Goal: Communication & Community: Share content

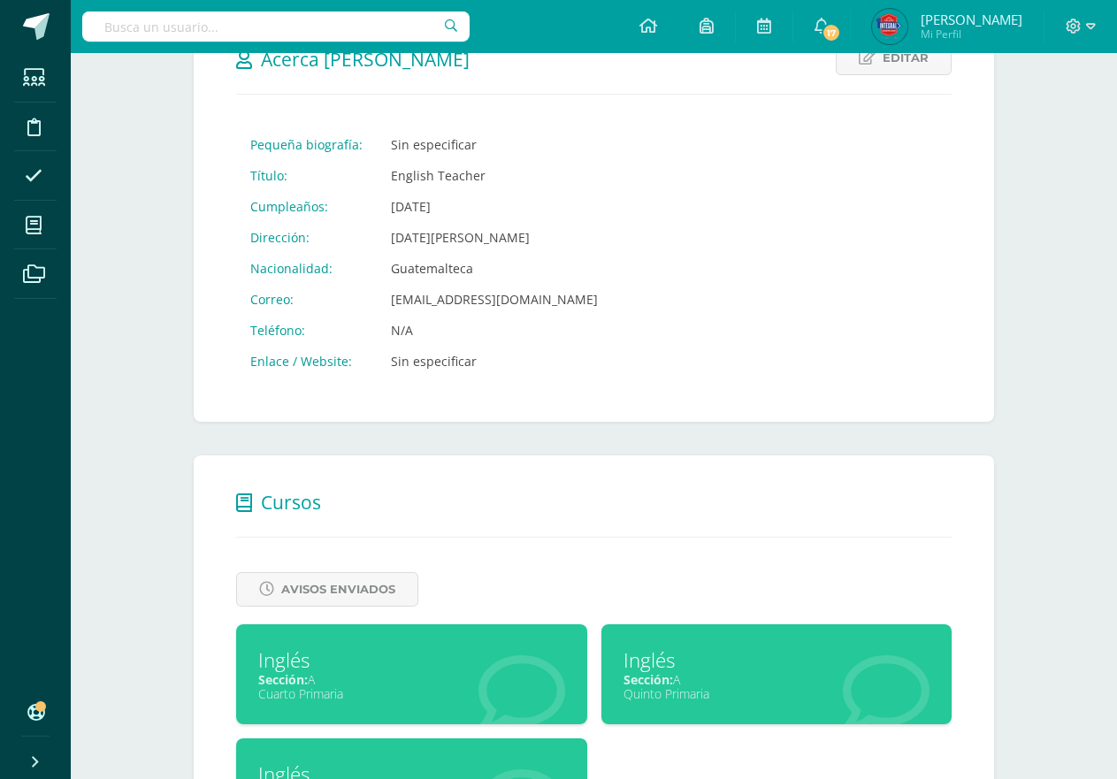
scroll to position [354, 0]
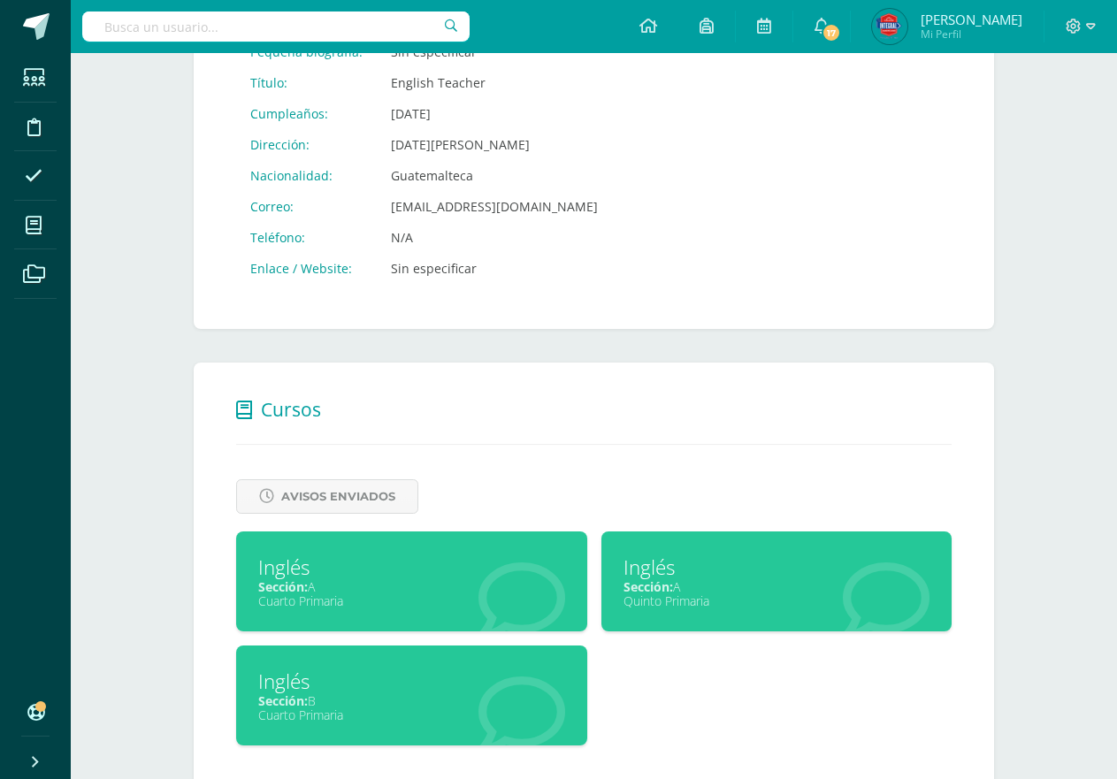
click at [708, 582] on div "Sección: A" at bounding box center [776, 586] width 307 height 17
click at [442, 594] on div "Cuarto Primaria" at bounding box center [411, 600] width 307 height 17
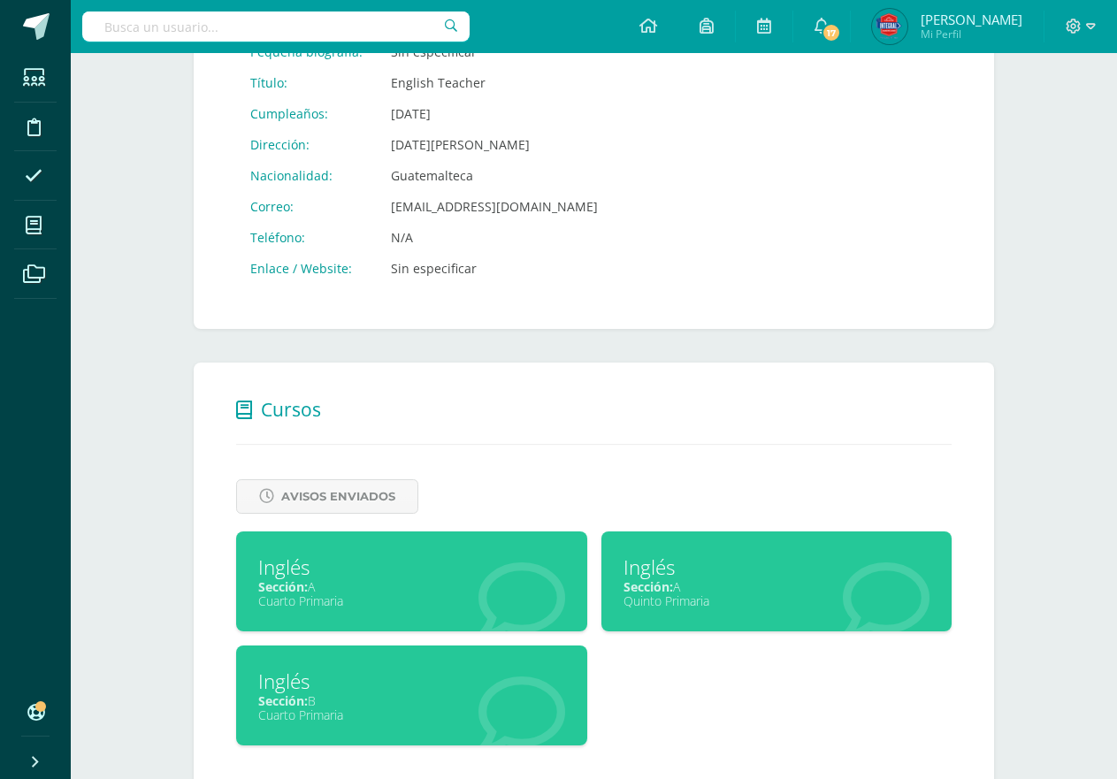
click at [442, 594] on div "Cuarto Primaria" at bounding box center [411, 600] width 307 height 17
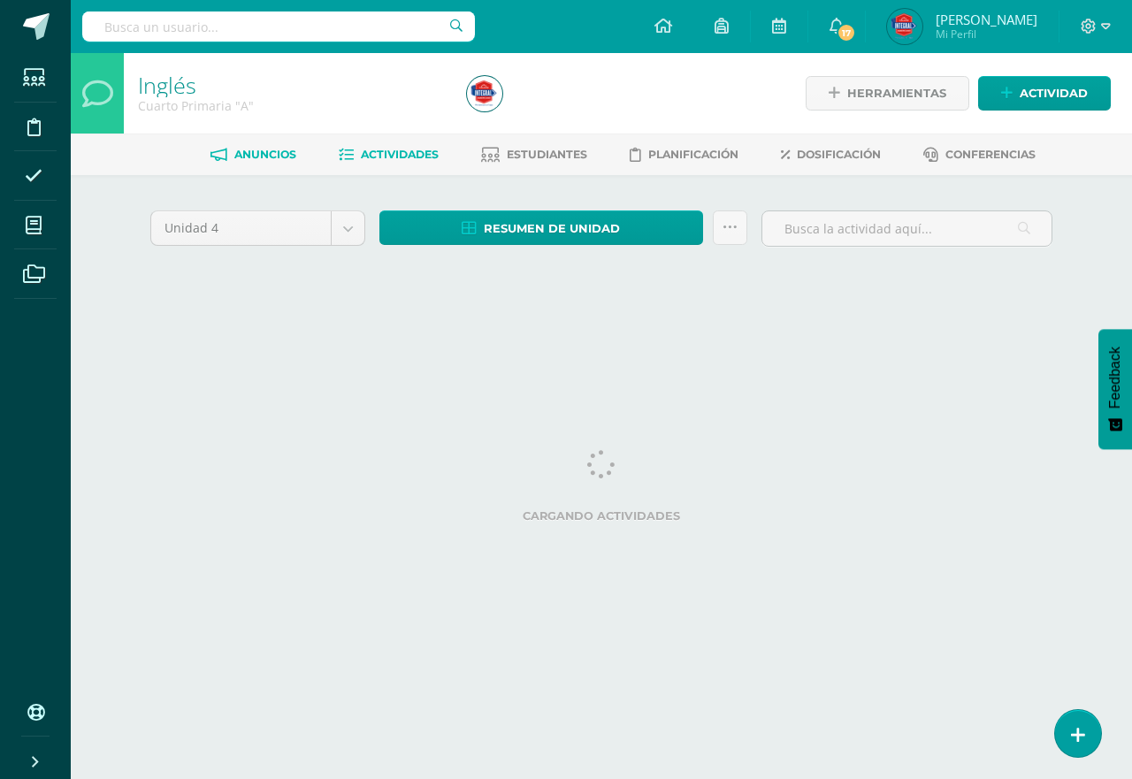
click at [271, 164] on link "Anuncios" at bounding box center [253, 155] width 86 height 28
click at [1023, 108] on span "Actividad" at bounding box center [1053, 93] width 68 height 33
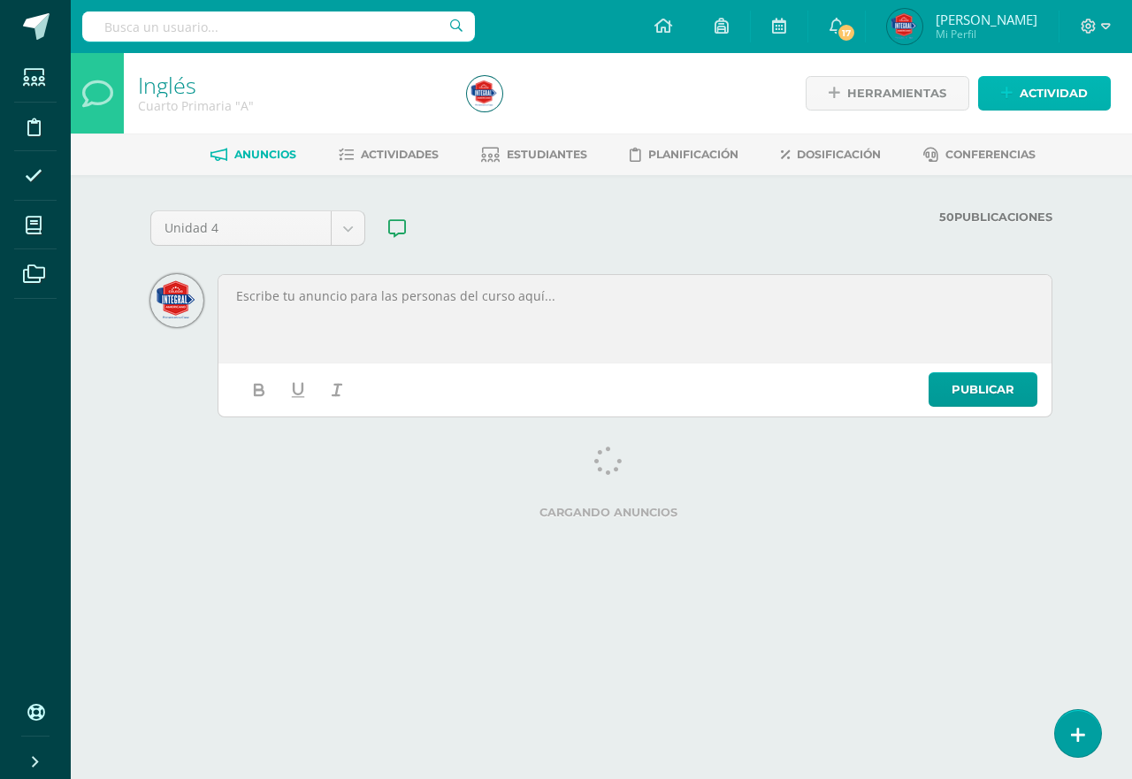
click at [1024, 110] on link "Actividad" at bounding box center [1044, 93] width 133 height 34
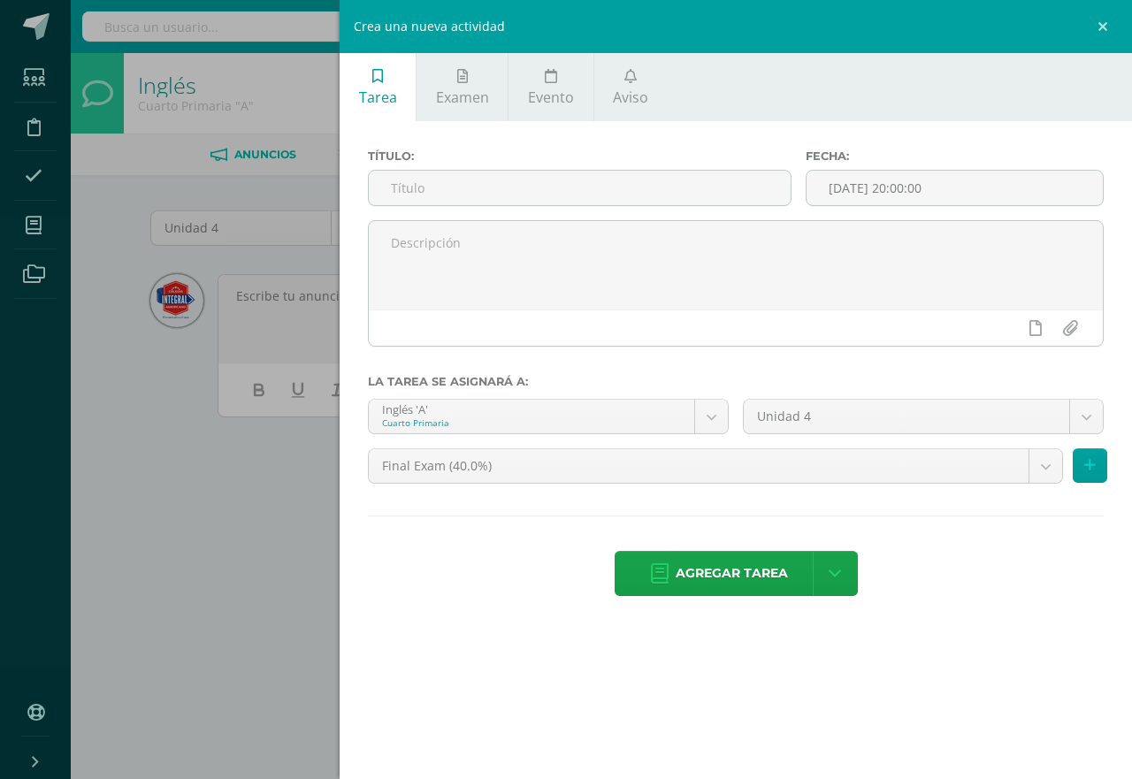
click at [706, 177] on input "text" at bounding box center [580, 188] width 422 height 34
click at [639, 88] on span "Aviso" at bounding box center [630, 97] width 35 height 19
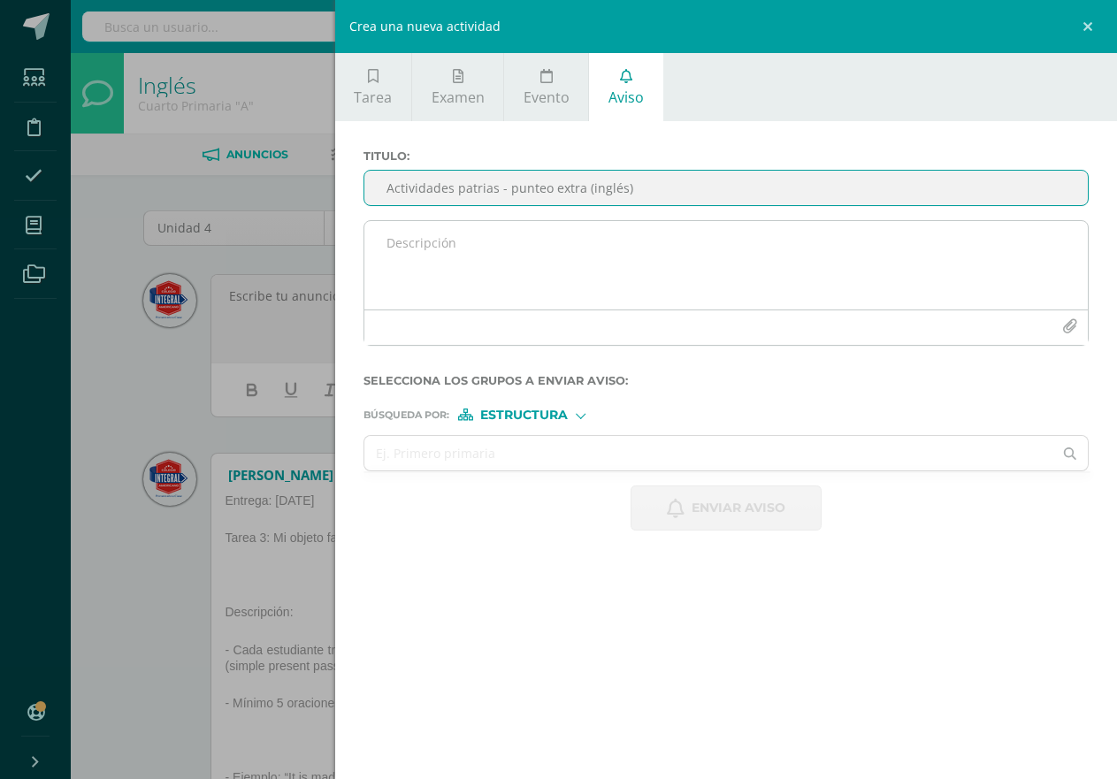
type input "Actividades patrias - punteo extra (inglés)"
drag, startPoint x: 630, startPoint y: 275, endPoint x: 611, endPoint y: 273, distance: 18.7
click at [628, 275] on textarea at bounding box center [725, 265] width 723 height 88
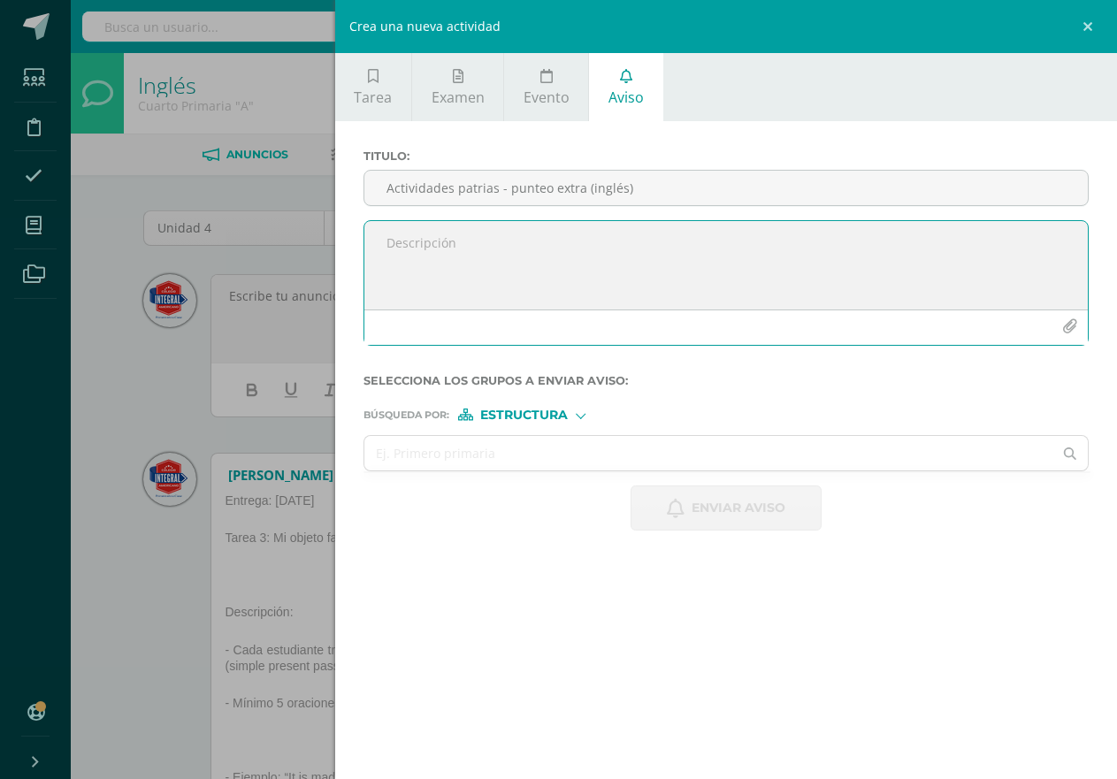
click at [481, 426] on form "Titulo : Actividades patrias - punteo extra (inglés) Selecciona los grupos a en…" at bounding box center [725, 339] width 725 height 381
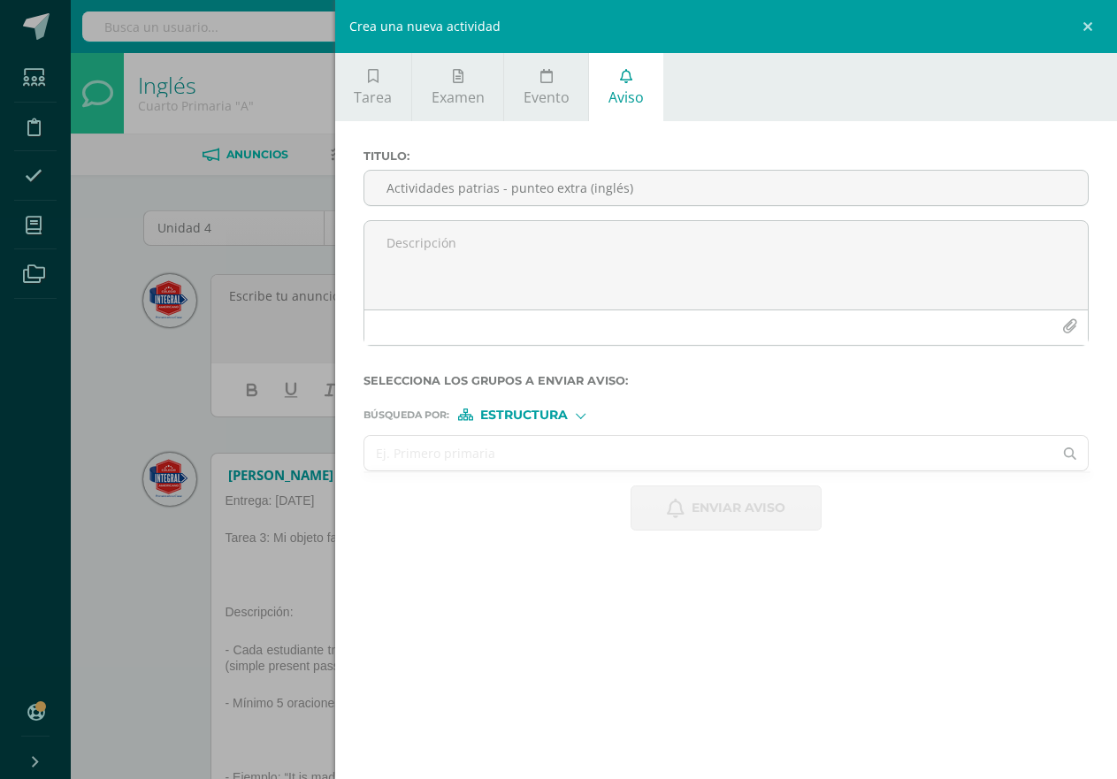
click at [474, 462] on input "text" at bounding box center [708, 453] width 689 height 34
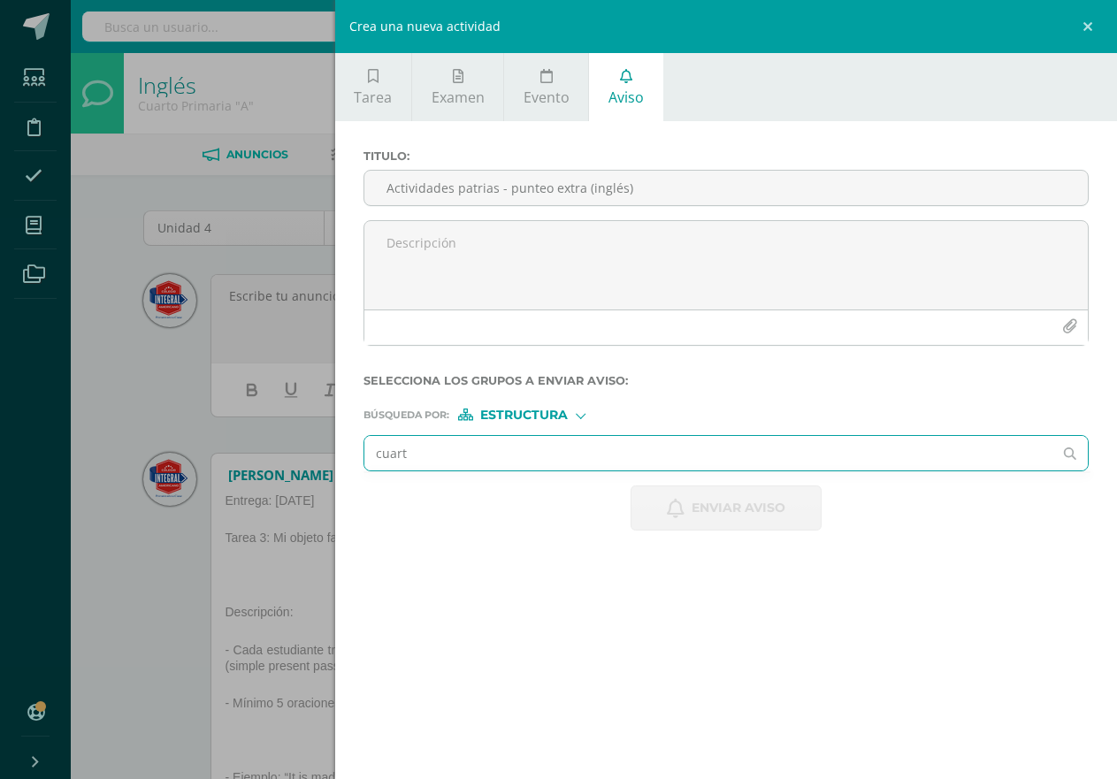
type input "cuarto"
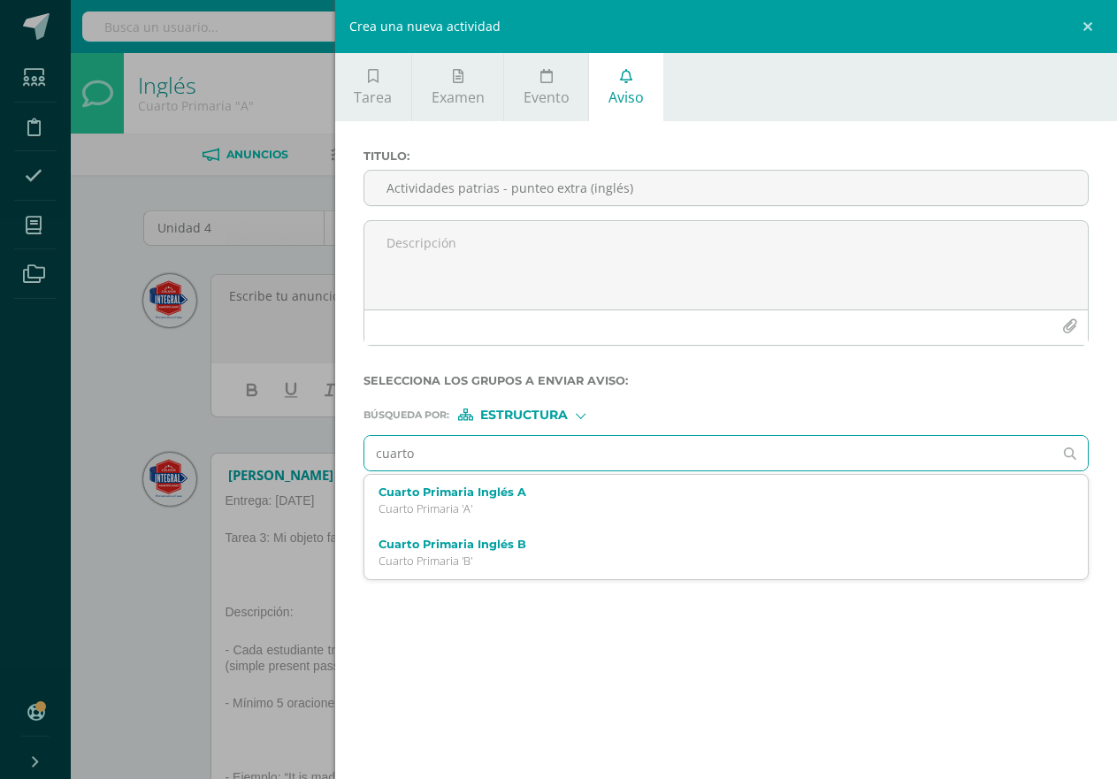
click at [466, 497] on label "Cuarto Primaria Inglés A" at bounding box center [710, 491] width 664 height 13
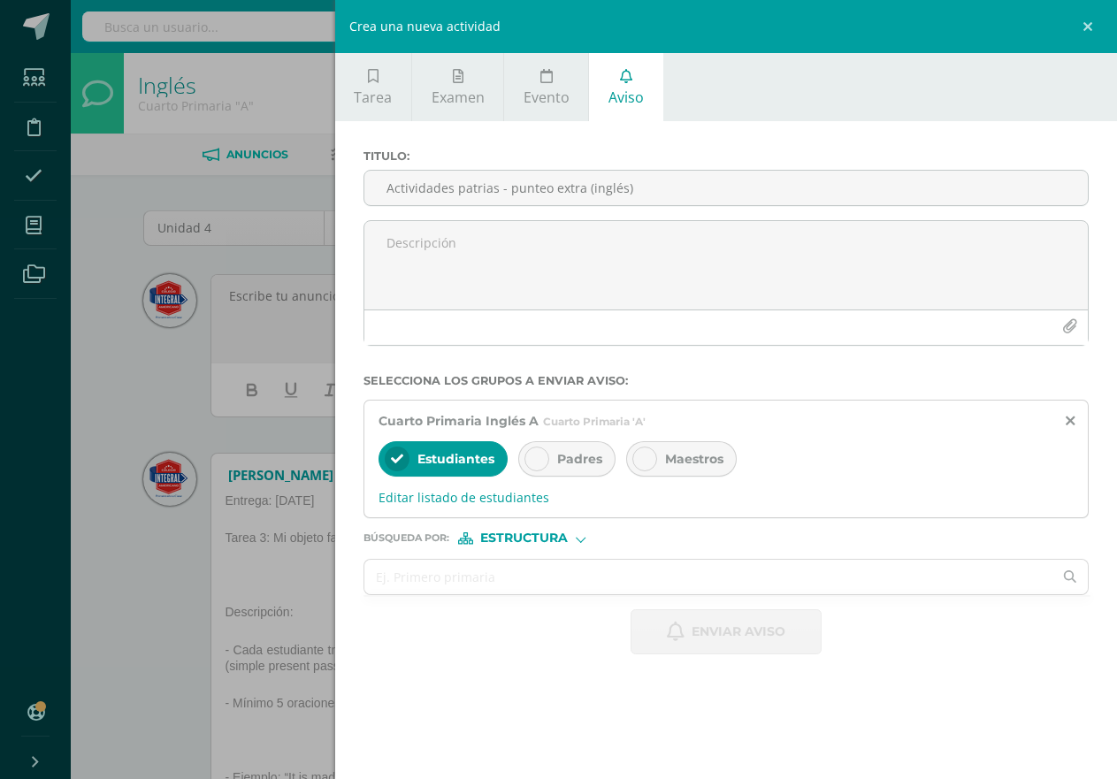
click at [554, 461] on div "Padres" at bounding box center [566, 458] width 97 height 35
drag, startPoint x: 666, startPoint y: 463, endPoint x: 539, endPoint y: 607, distance: 191.7
click at [667, 463] on span "Maestros" at bounding box center [694, 459] width 58 height 16
click at [538, 609] on div "Enviar aviso" at bounding box center [725, 631] width 725 height 45
click at [507, 593] on input "text" at bounding box center [708, 577] width 689 height 34
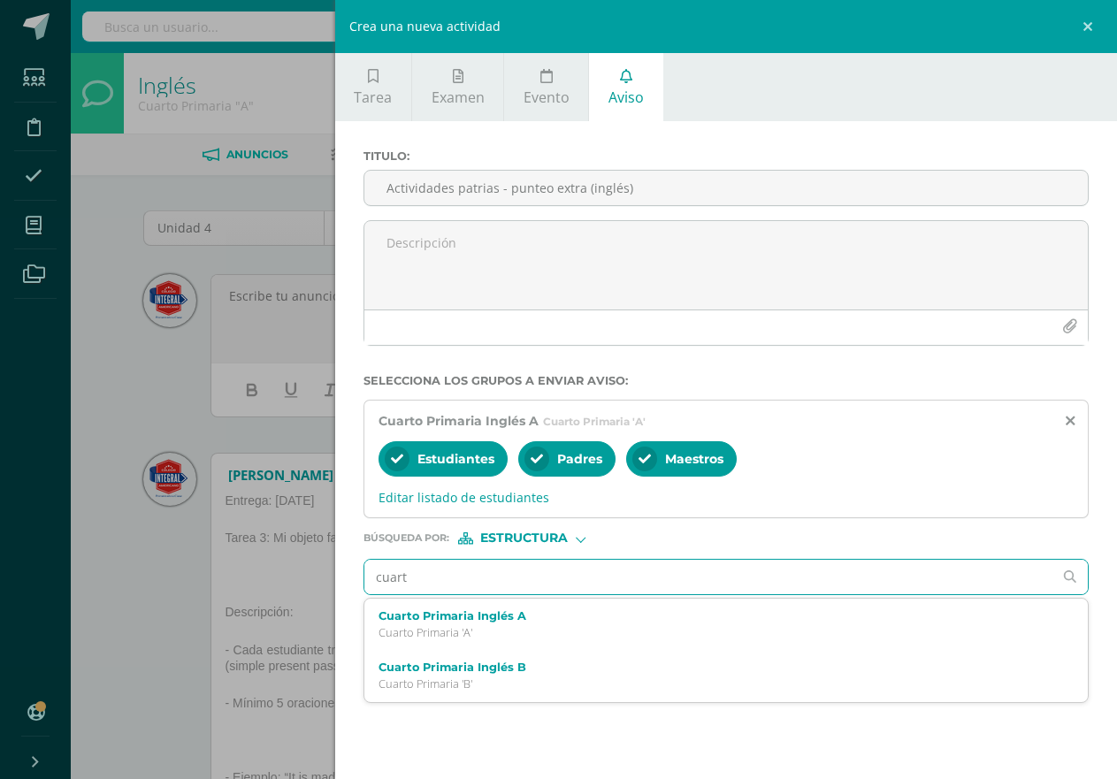
type input "cuarto"
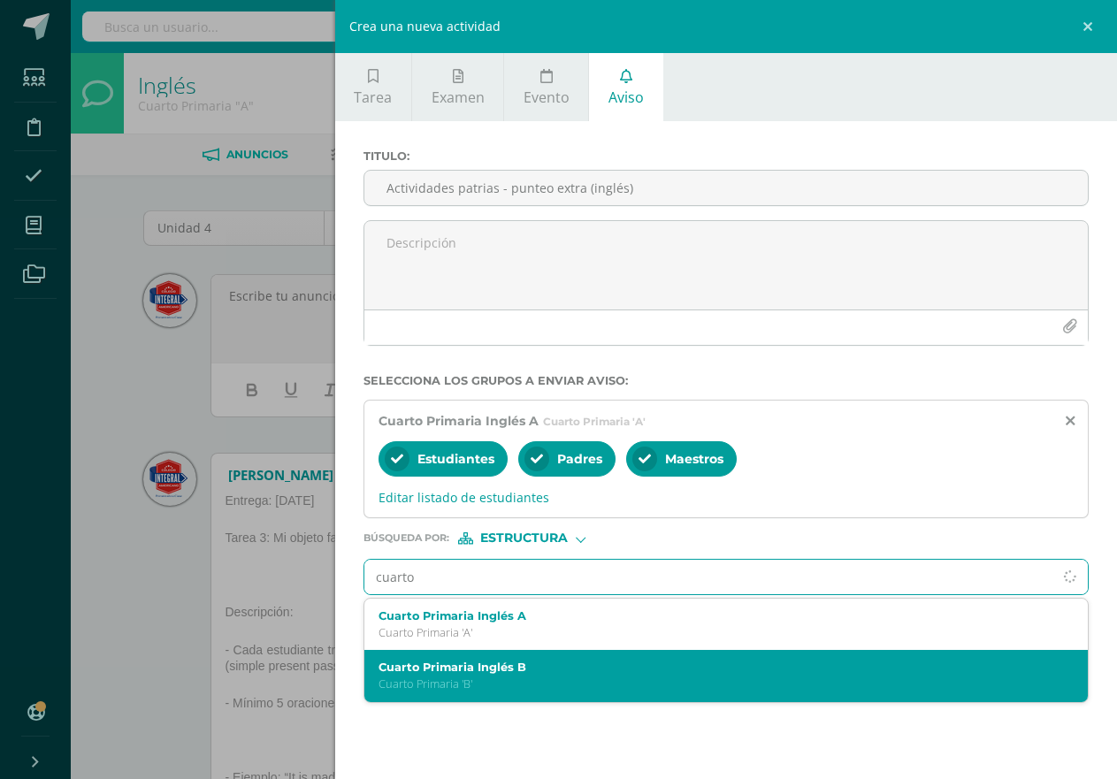
click at [508, 663] on label "Cuarto Primaria Inglés B" at bounding box center [710, 666] width 664 height 13
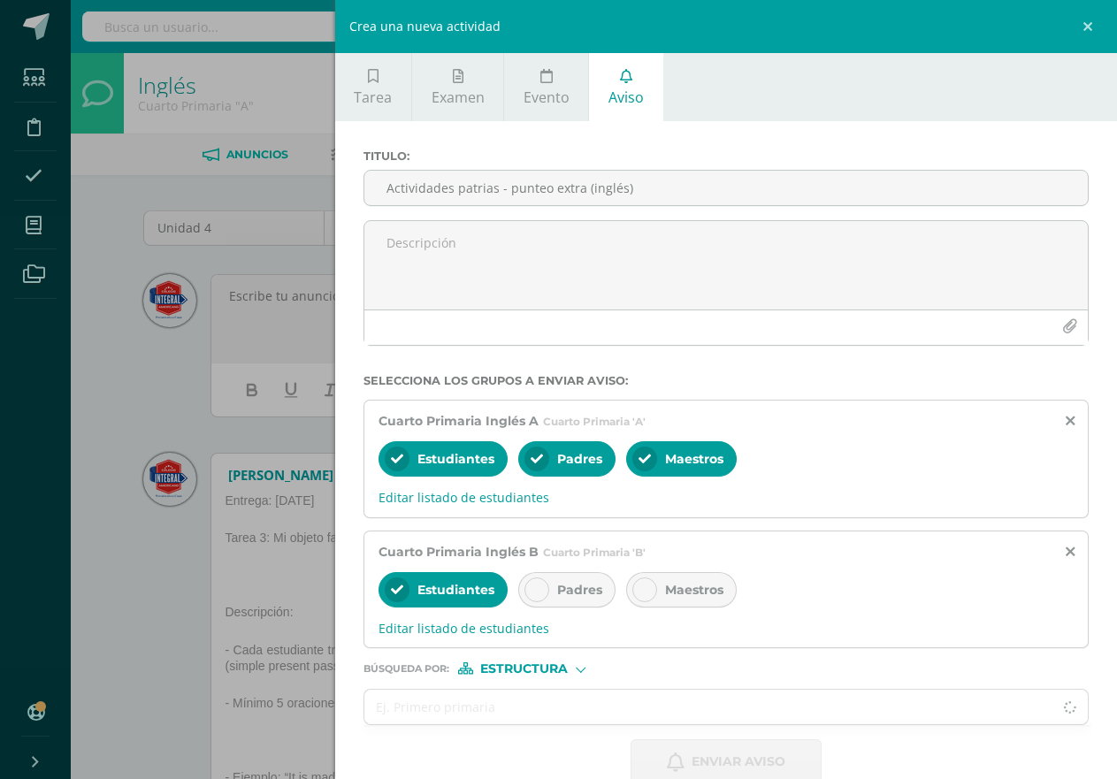
click at [591, 574] on div "Padres" at bounding box center [566, 589] width 97 height 35
click at [683, 588] on span "Maestros" at bounding box center [694, 590] width 58 height 16
drag, startPoint x: 624, startPoint y: 684, endPoint x: 633, endPoint y: 698, distance: 15.9
click at [625, 684] on form "Titulo : Actividades patrias - punteo extra (inglés) Selecciona los grupos a en…" at bounding box center [725, 466] width 725 height 635
click at [633, 700] on input "text" at bounding box center [708, 707] width 689 height 34
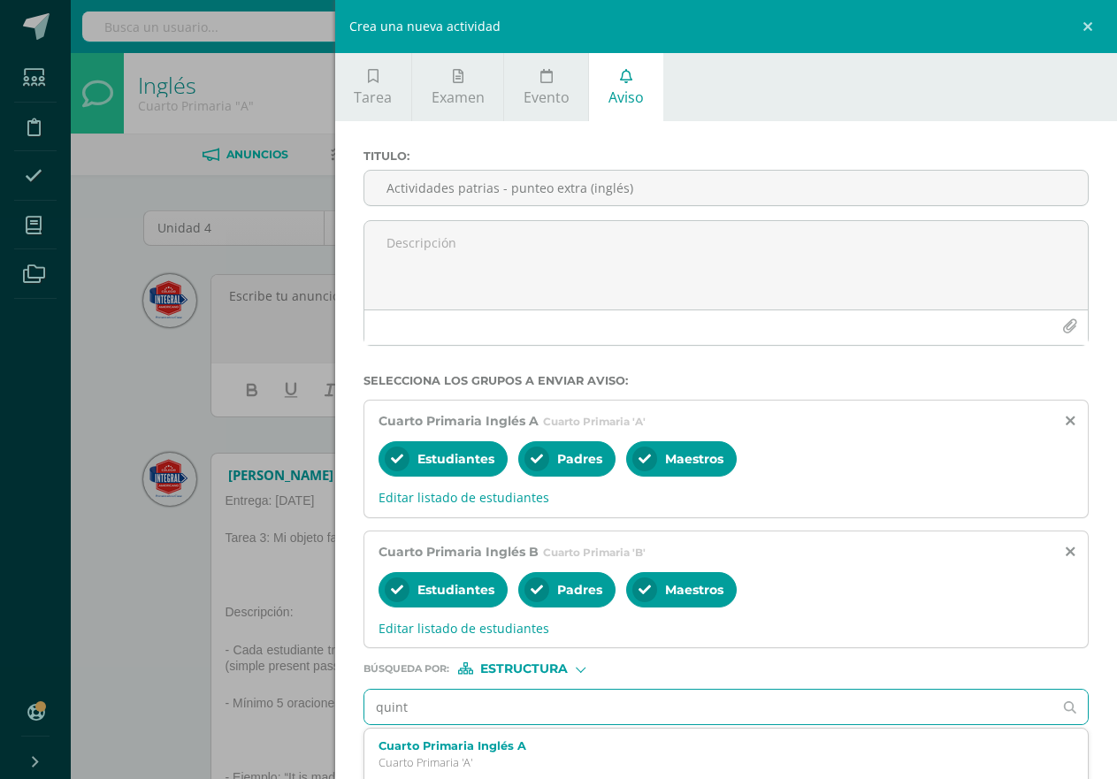
type input "quinto"
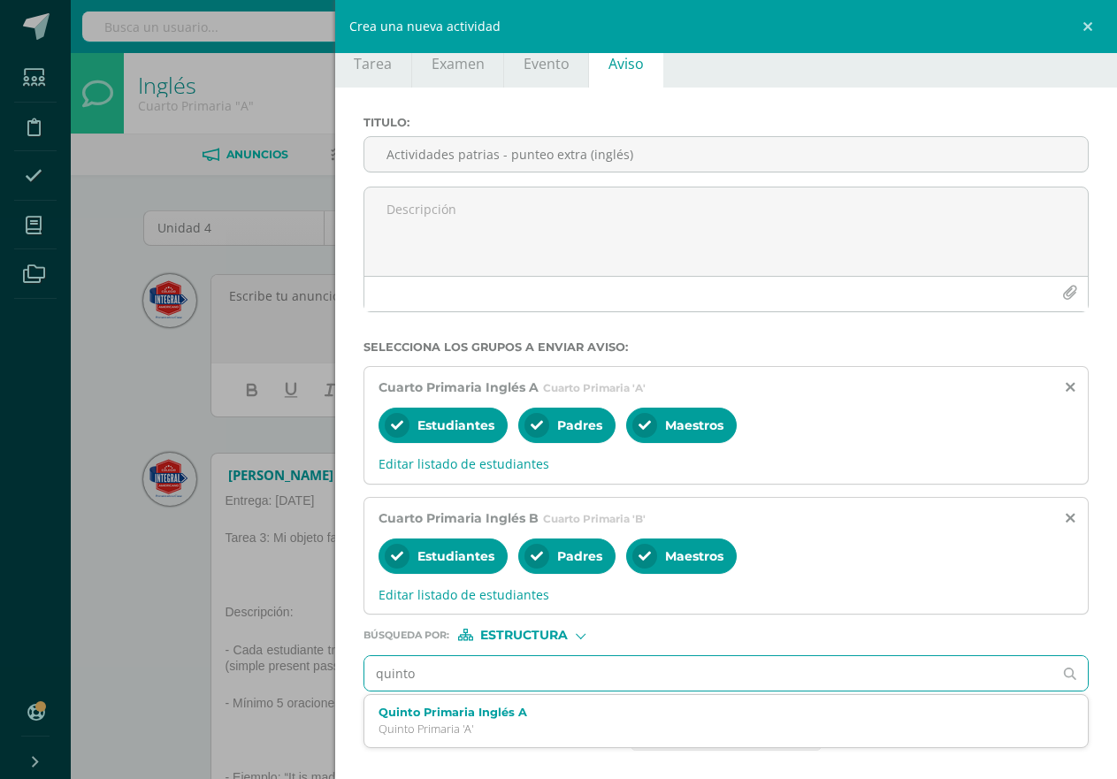
scroll to position [34, 0]
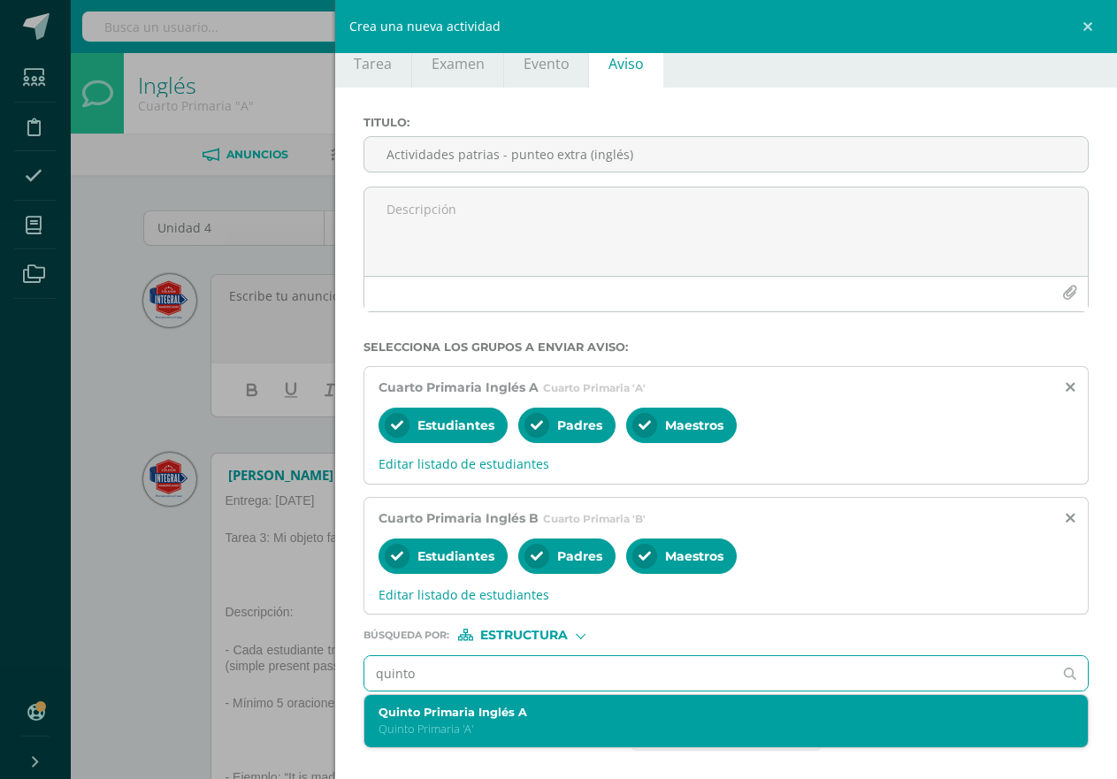
click at [508, 723] on p "Quinto Primaria 'A'" at bounding box center [710, 729] width 664 height 15
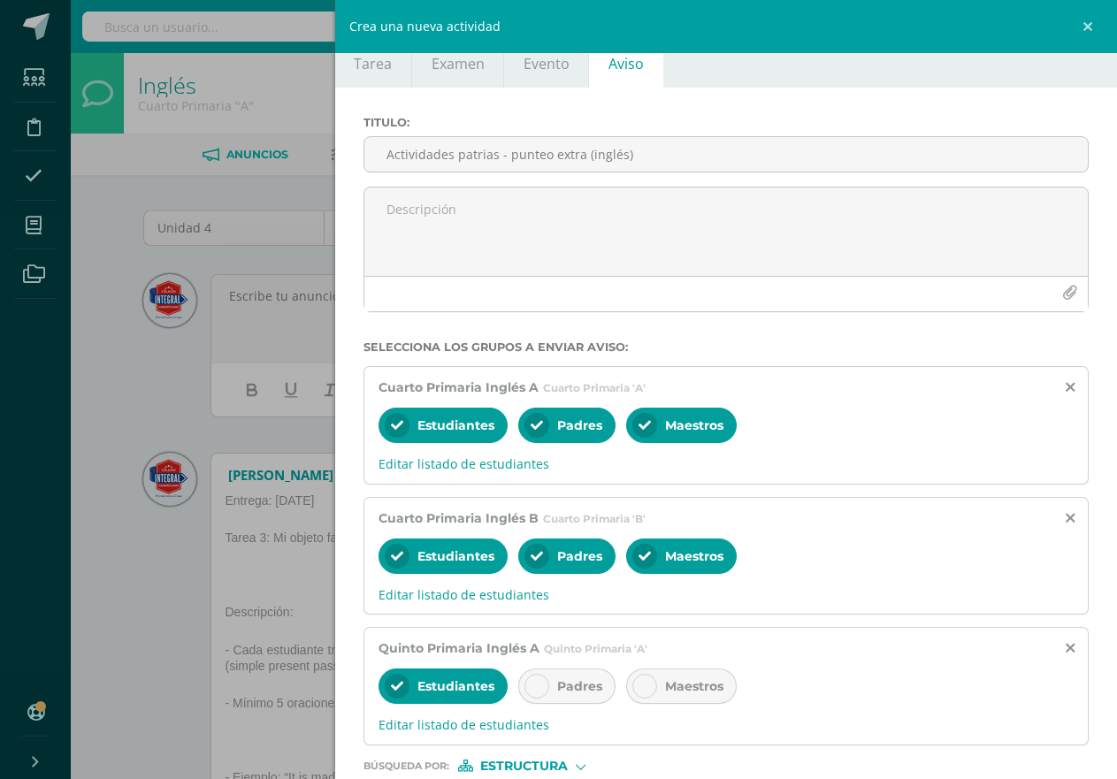
click at [573, 693] on span "Padres" at bounding box center [579, 686] width 45 height 16
click at [682, 690] on span "Maestros" at bounding box center [694, 686] width 58 height 16
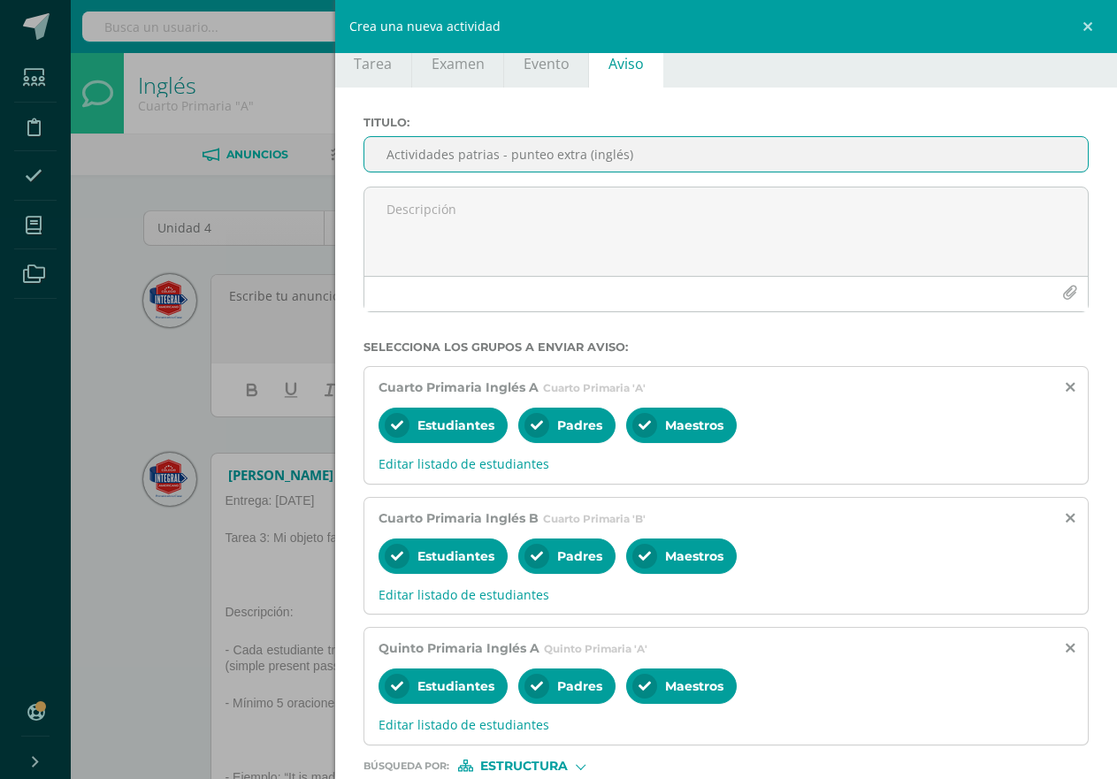
click at [566, 171] on input "Actividades patrias - punteo extra (inglés)" at bounding box center [725, 154] width 723 height 34
click at [151, 297] on div "Crea una nueva actividad Tarea Examen Evento Aviso Título: Fecha: 2025-09-11 20…" at bounding box center [558, 389] width 1117 height 779
